Goal: Information Seeking & Learning: Find specific page/section

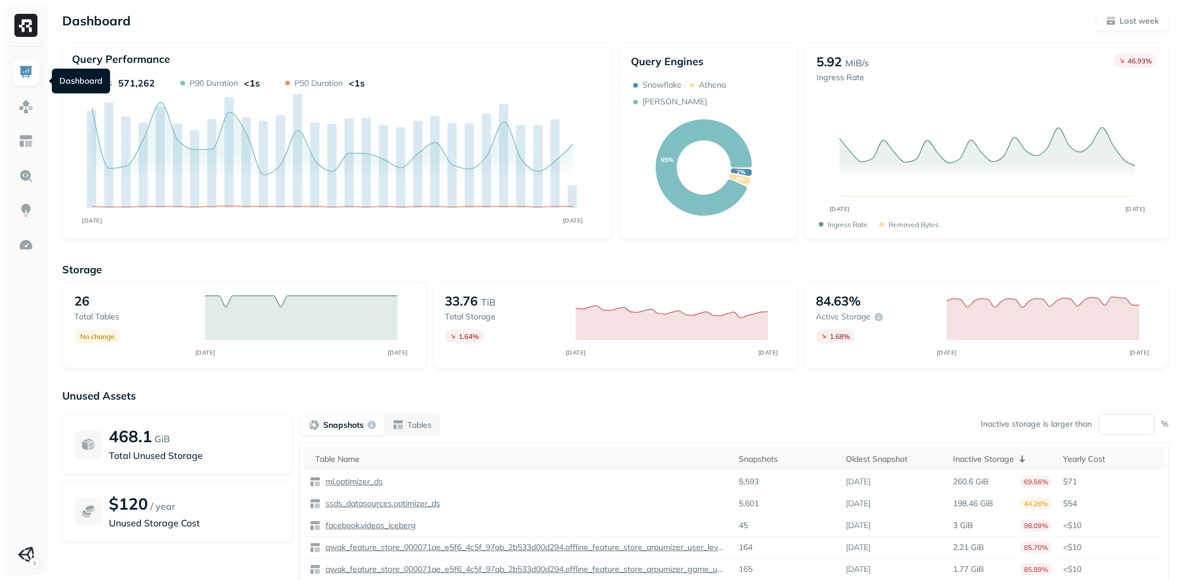
click at [25, 75] on img at bounding box center [25, 72] width 15 height 15
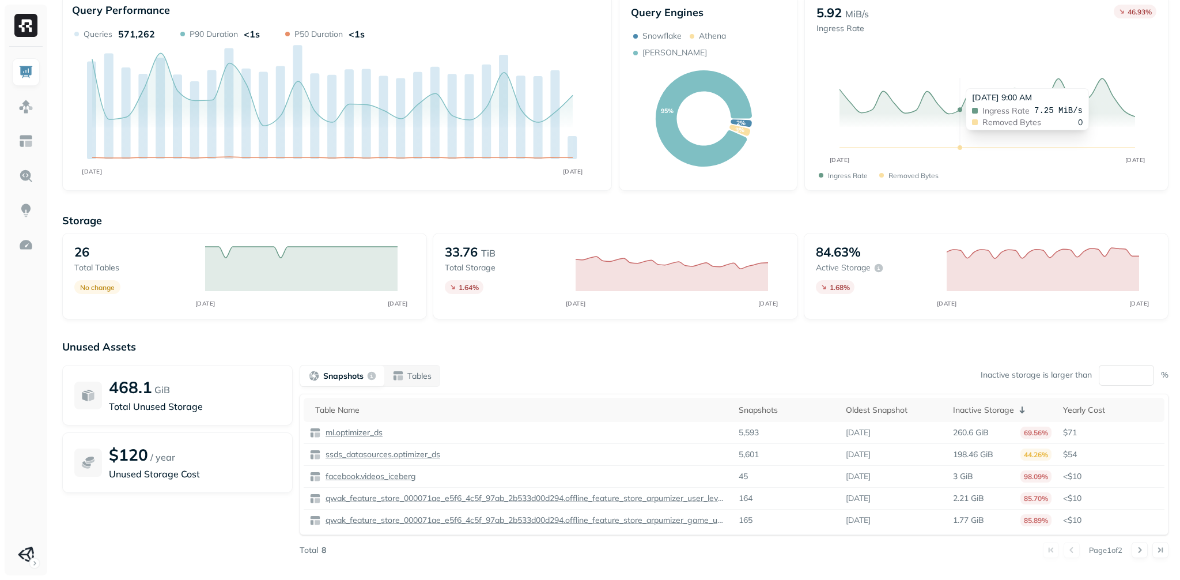
scroll to position [82, 0]
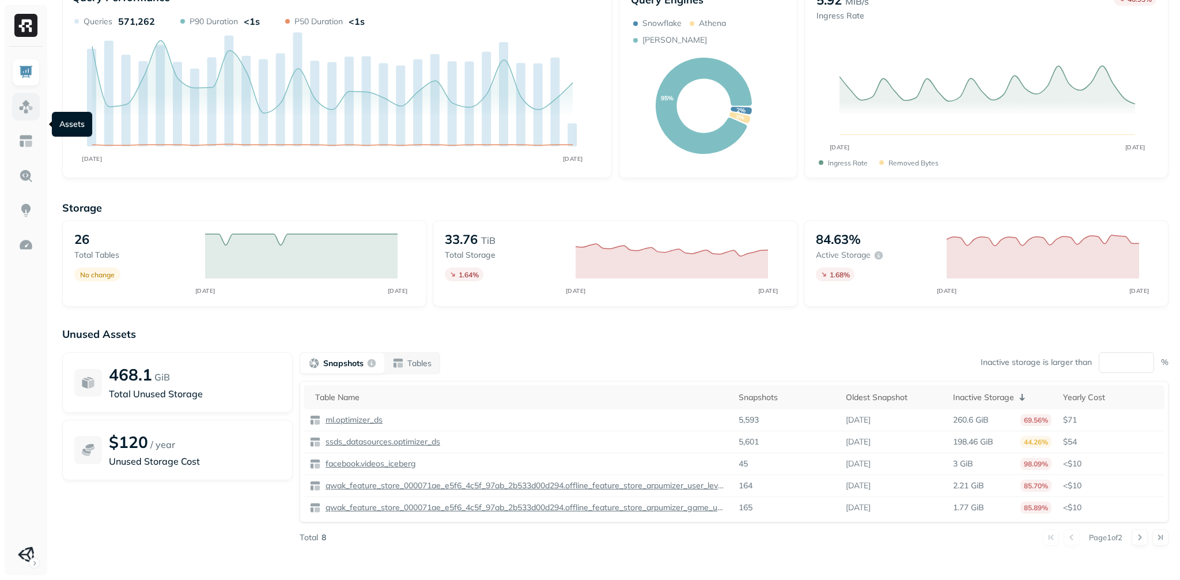
click at [32, 120] on link at bounding box center [26, 107] width 28 height 28
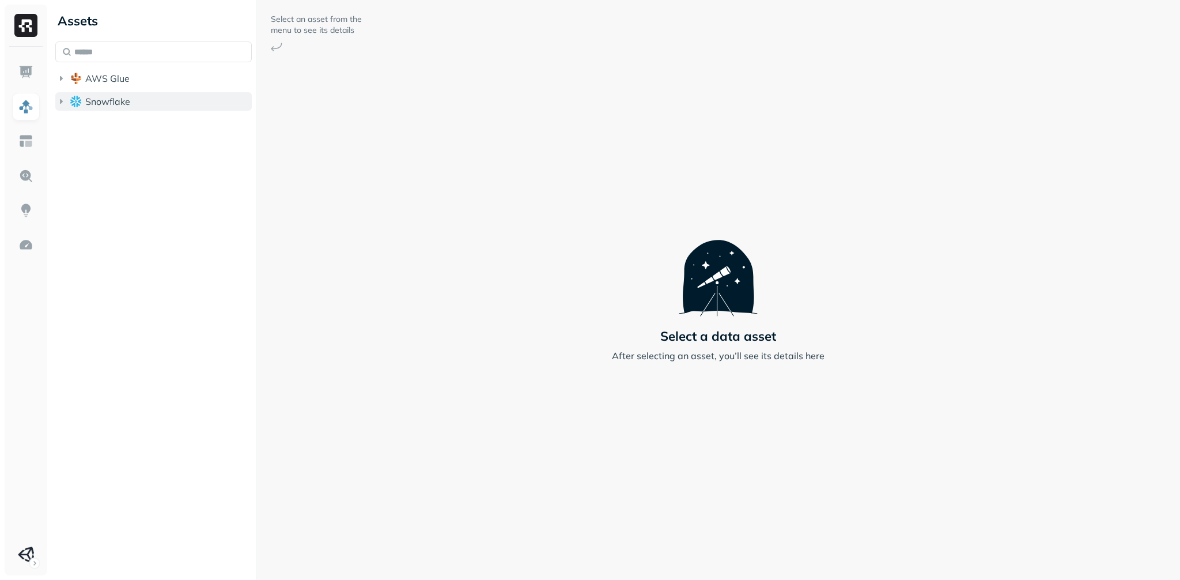
click at [65, 107] on icon "button" at bounding box center [61, 102] width 12 height 12
click at [78, 129] on icon "button" at bounding box center [73, 124] width 12 height 12
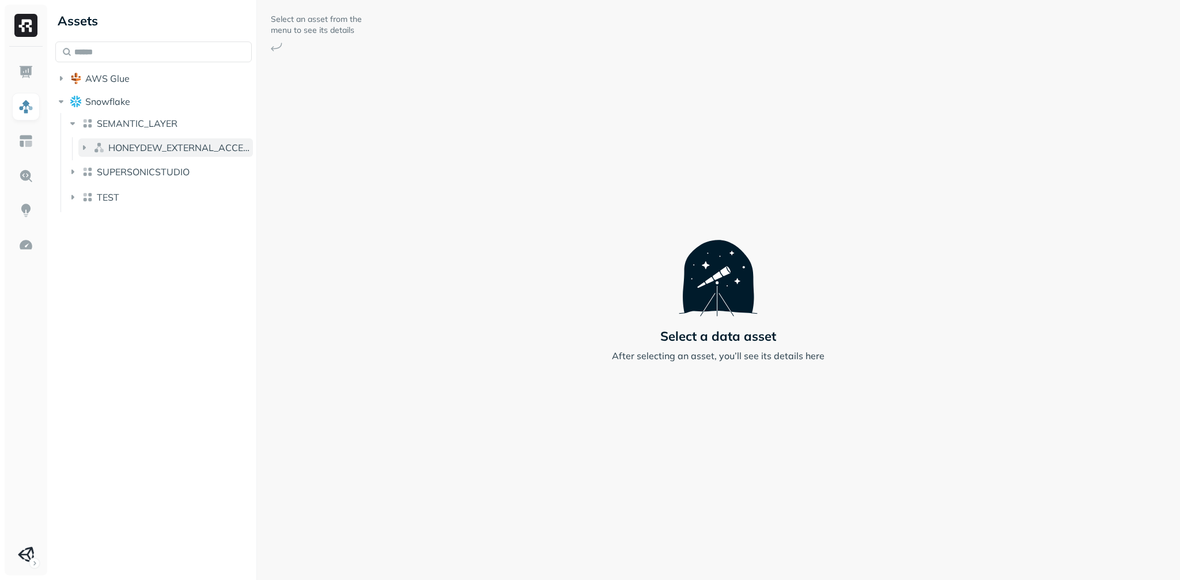
click at [90, 153] on icon "button" at bounding box center [84, 148] width 12 height 12
click at [97, 172] on icon "button" at bounding box center [96, 169] width 3 height 5
click at [64, 84] on icon "button" at bounding box center [61, 79] width 12 height 12
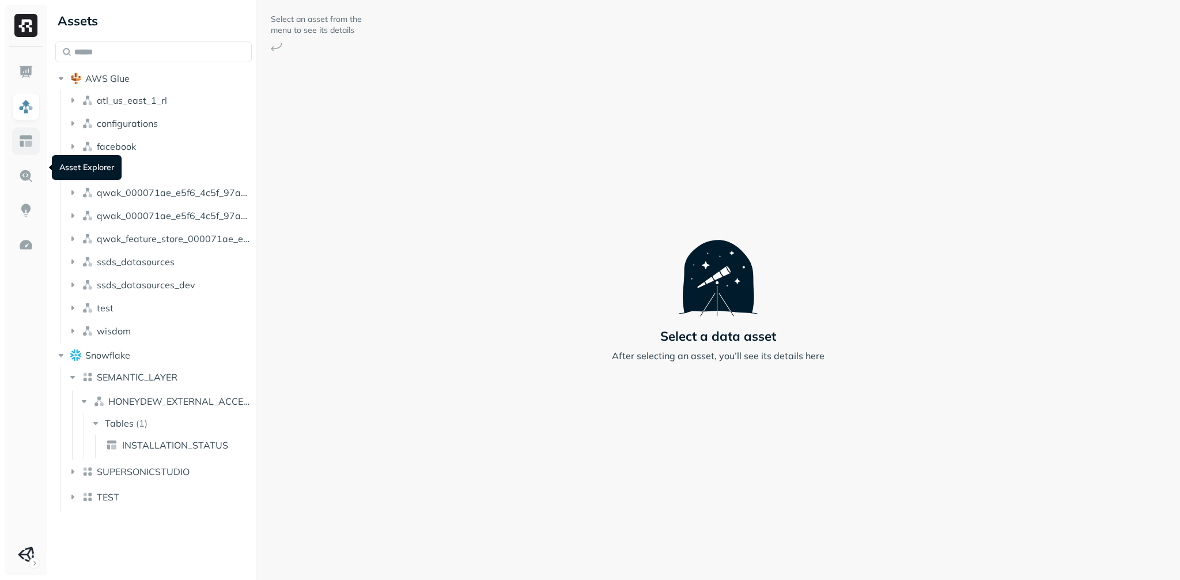
click at [27, 149] on img at bounding box center [25, 141] width 15 height 15
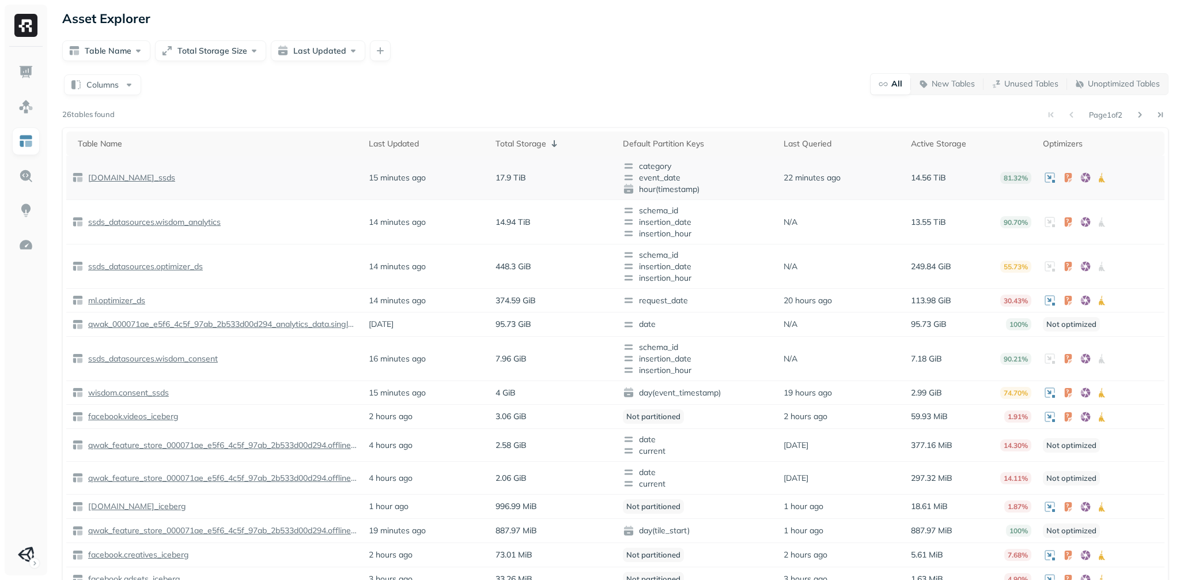
click at [141, 183] on p "[DOMAIN_NAME]_ssds" at bounding box center [130, 177] width 89 height 11
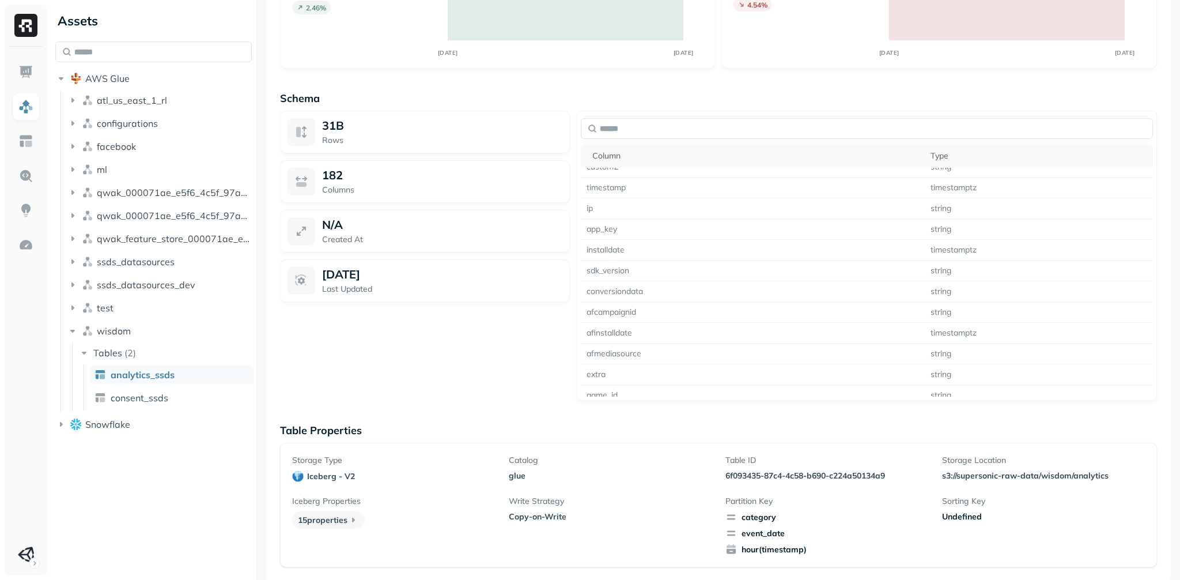
scroll to position [973, 0]
click at [148, 403] on span "consent_ssds" at bounding box center [140, 398] width 58 height 12
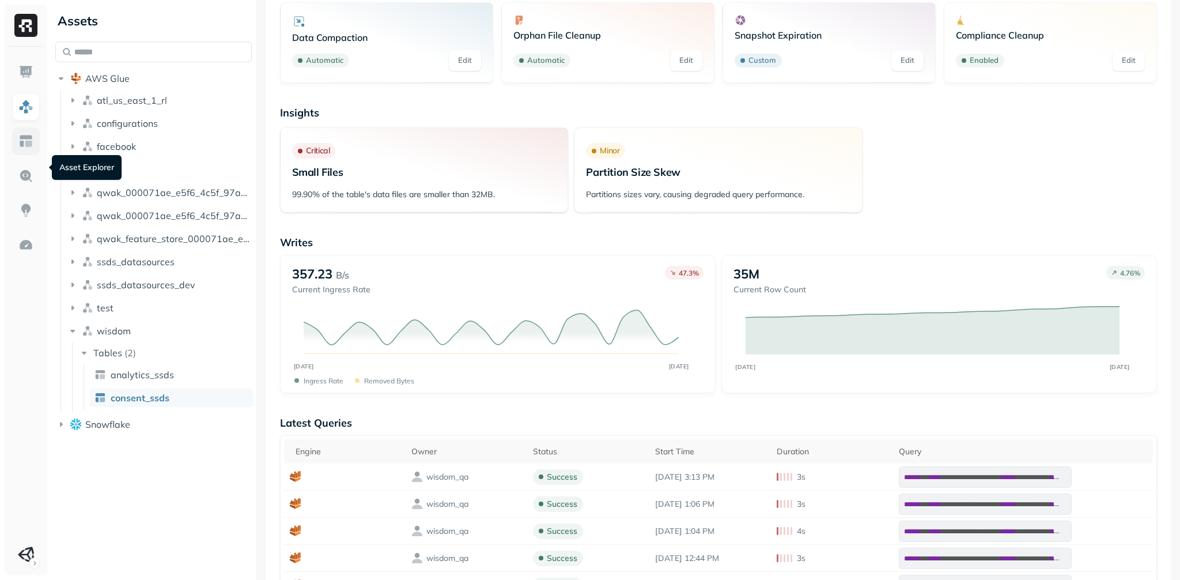
click at [22, 149] on img at bounding box center [25, 141] width 15 height 15
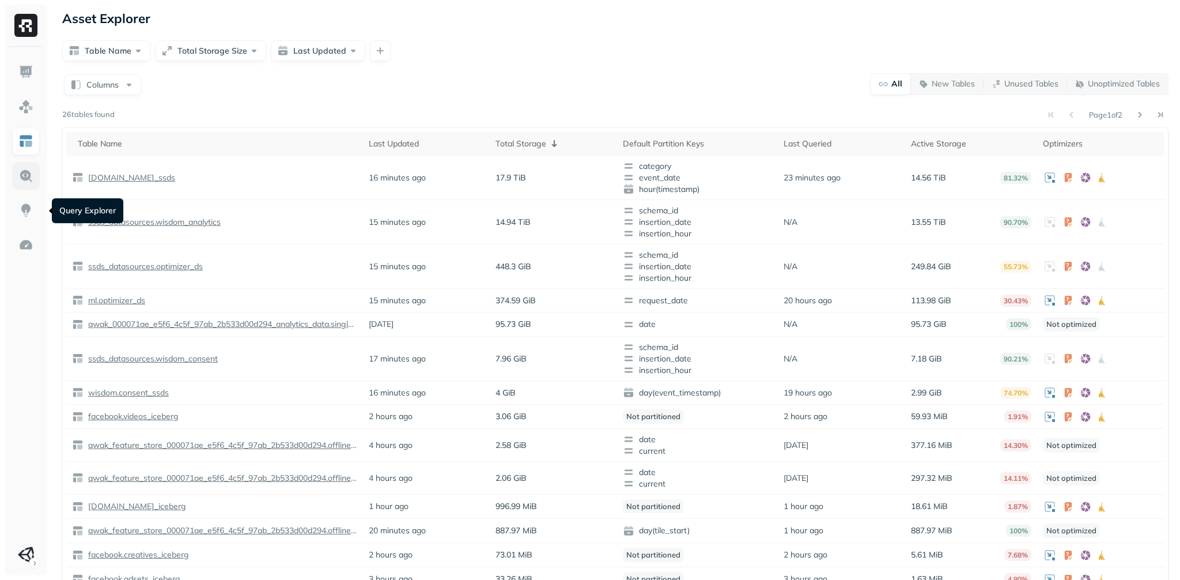
click at [25, 183] on img at bounding box center [25, 175] width 15 height 15
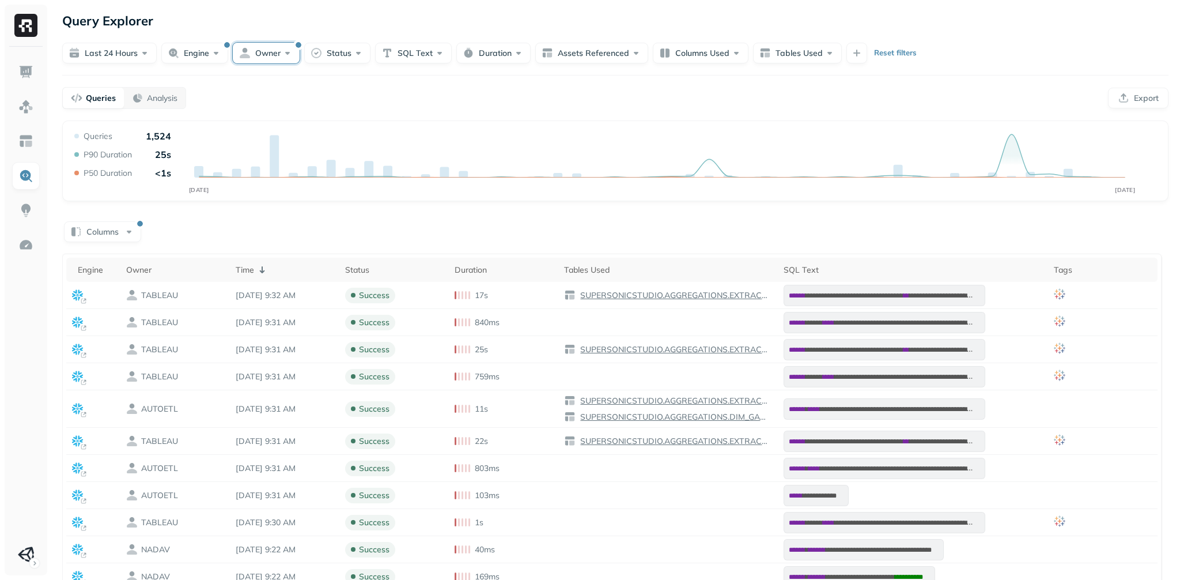
click at [291, 58] on button "Owner" at bounding box center [266, 53] width 67 height 21
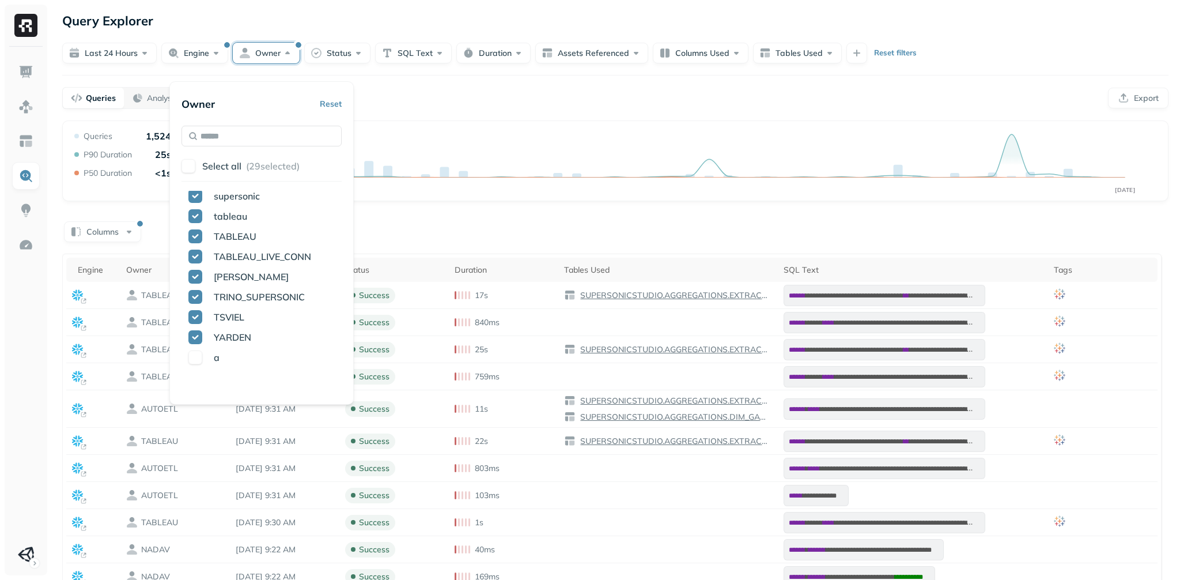
scroll to position [524, 0]
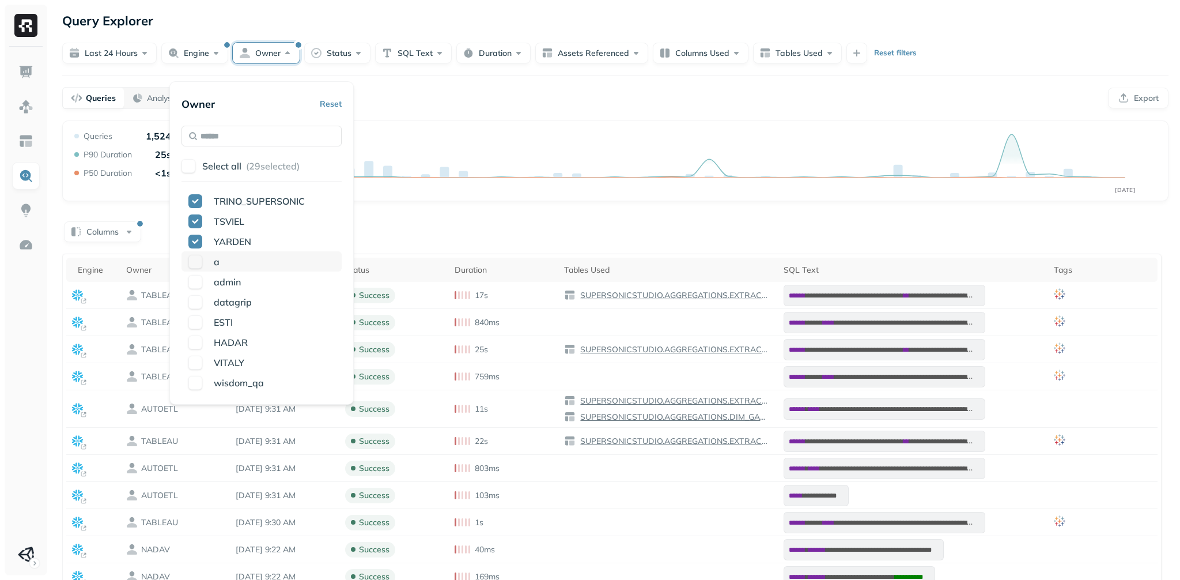
click at [198, 269] on button "button" at bounding box center [195, 262] width 14 height 14
click at [202, 309] on button "button" at bounding box center [195, 302] width 14 height 14
click at [202, 329] on button "button" at bounding box center [195, 322] width 14 height 14
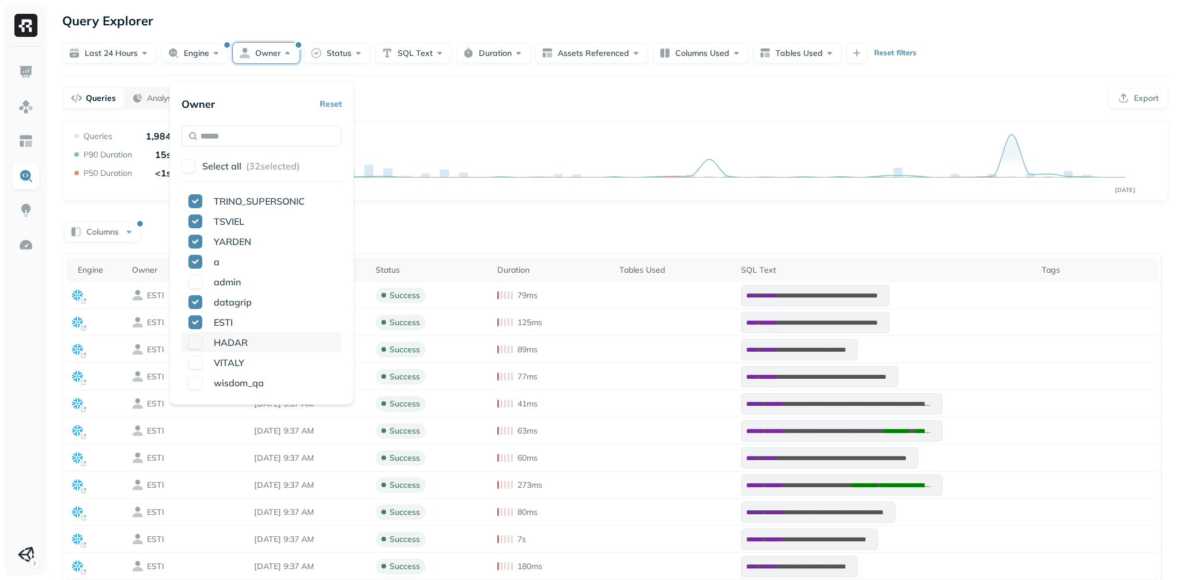
click at [202, 349] on button "button" at bounding box center [195, 342] width 14 height 14
click at [202, 369] on button "button" at bounding box center [195, 363] width 14 height 14
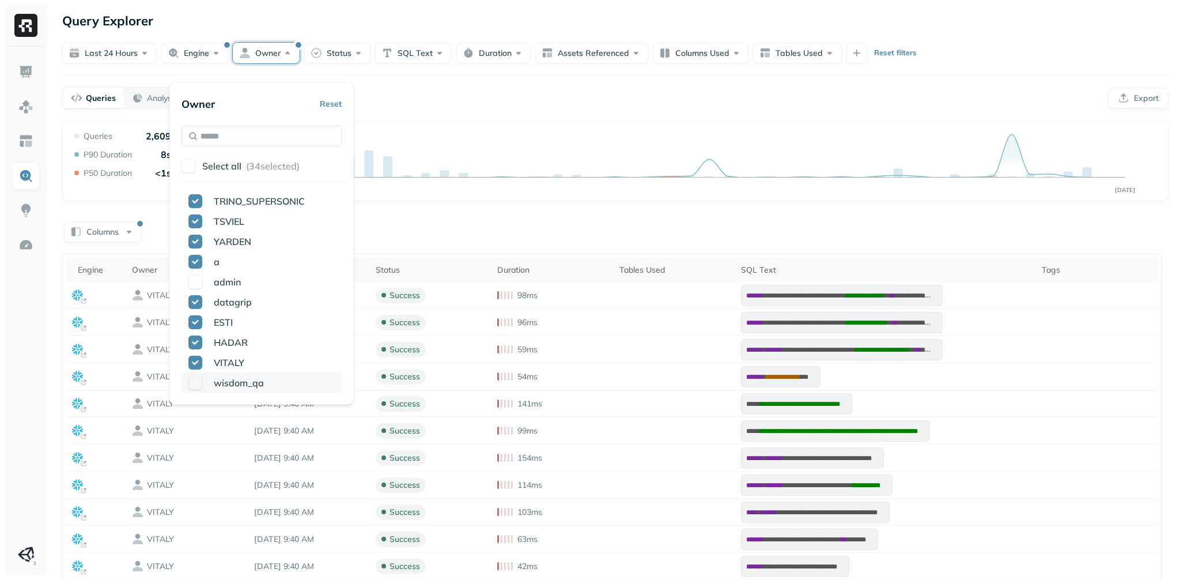
click at [202, 390] on button "button" at bounding box center [195, 383] width 14 height 14
click at [608, 186] on div "[DATE] 8:30 PM Queries 0 P90 Duration 0 P50 Duration 0" at bounding box center [648, 160] width 92 height 54
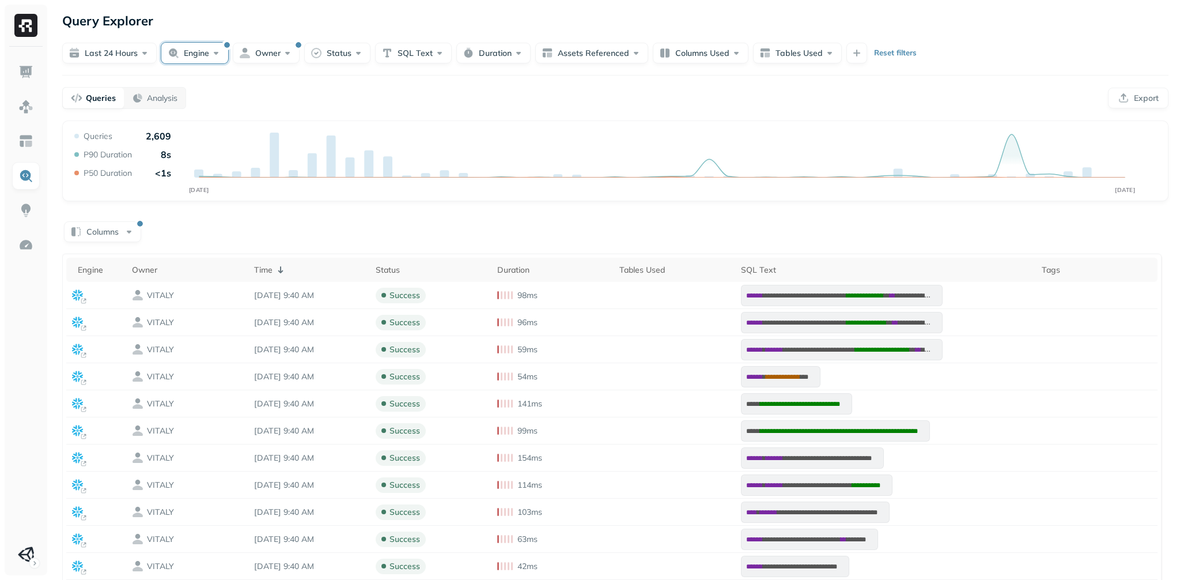
click at [208, 56] on button "Engine" at bounding box center [194, 53] width 67 height 21
click at [123, 183] on button "button" at bounding box center [118, 176] width 14 height 14
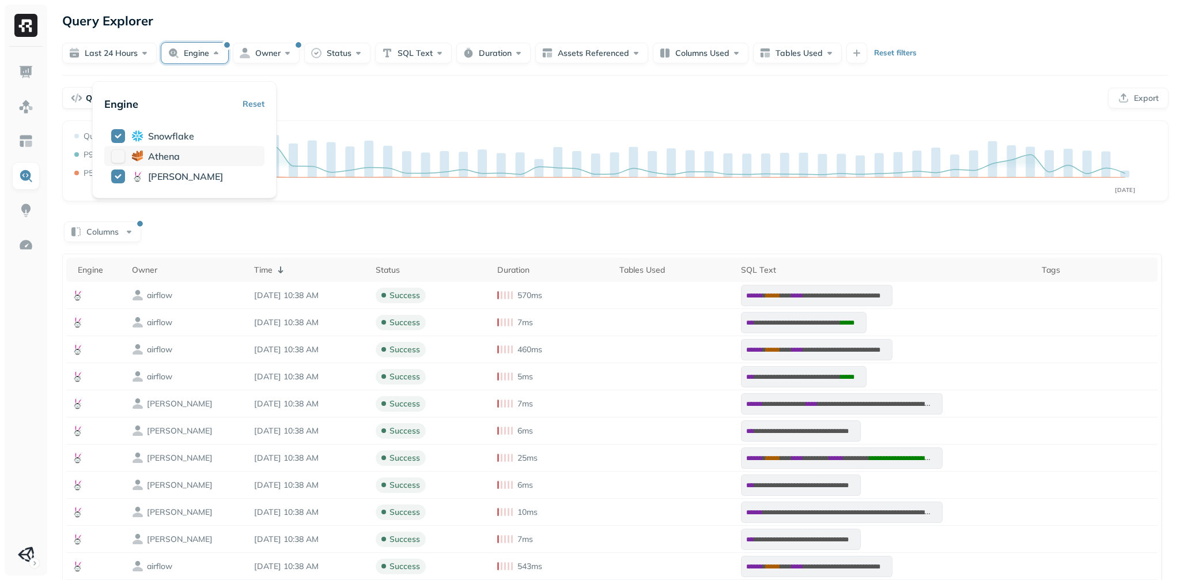
click at [123, 163] on button "button" at bounding box center [118, 156] width 14 height 14
